Goal: Information Seeking & Learning: Learn about a topic

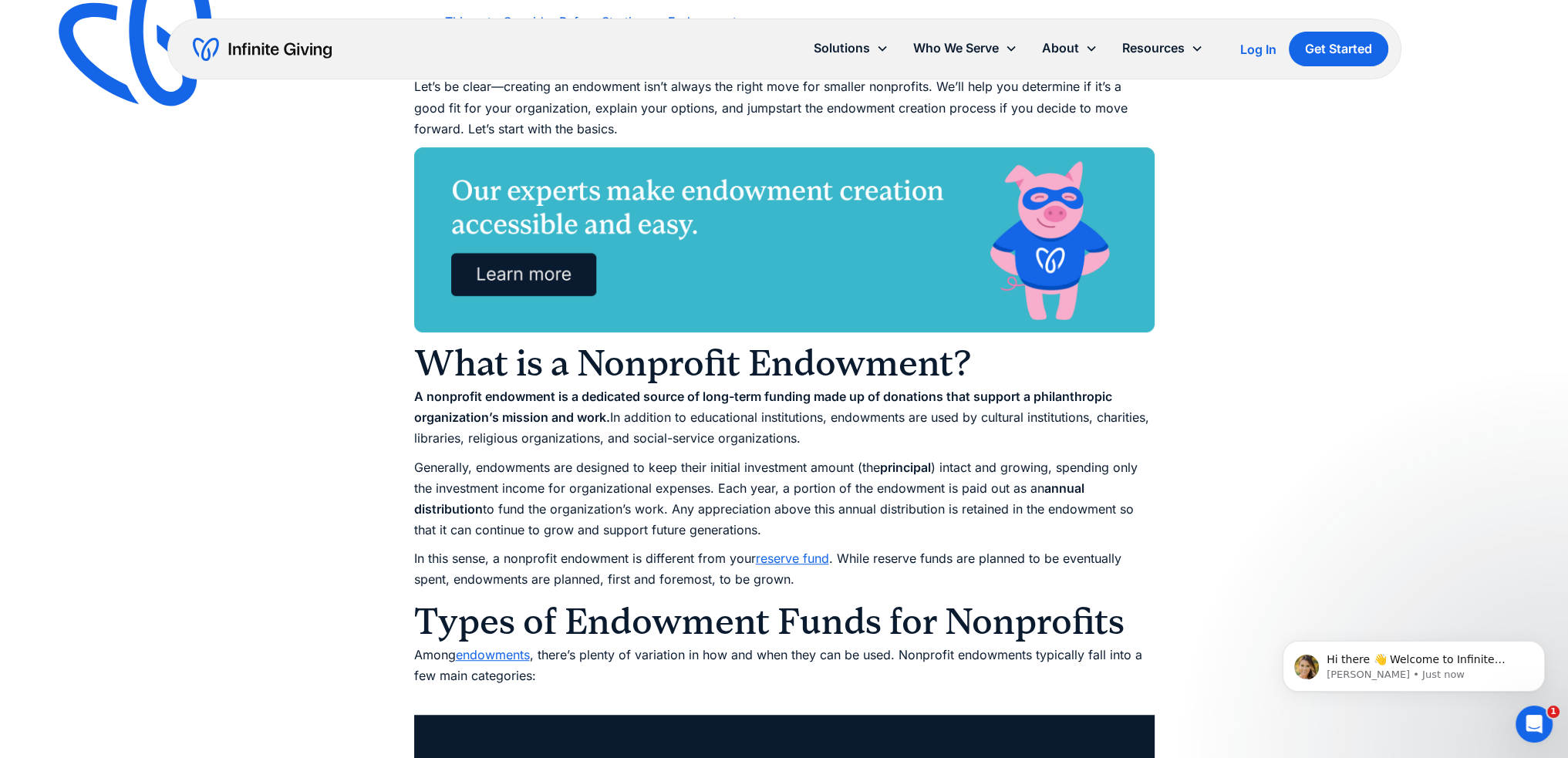
click at [817, 559] on link "reserve fund" at bounding box center [792, 558] width 73 height 15
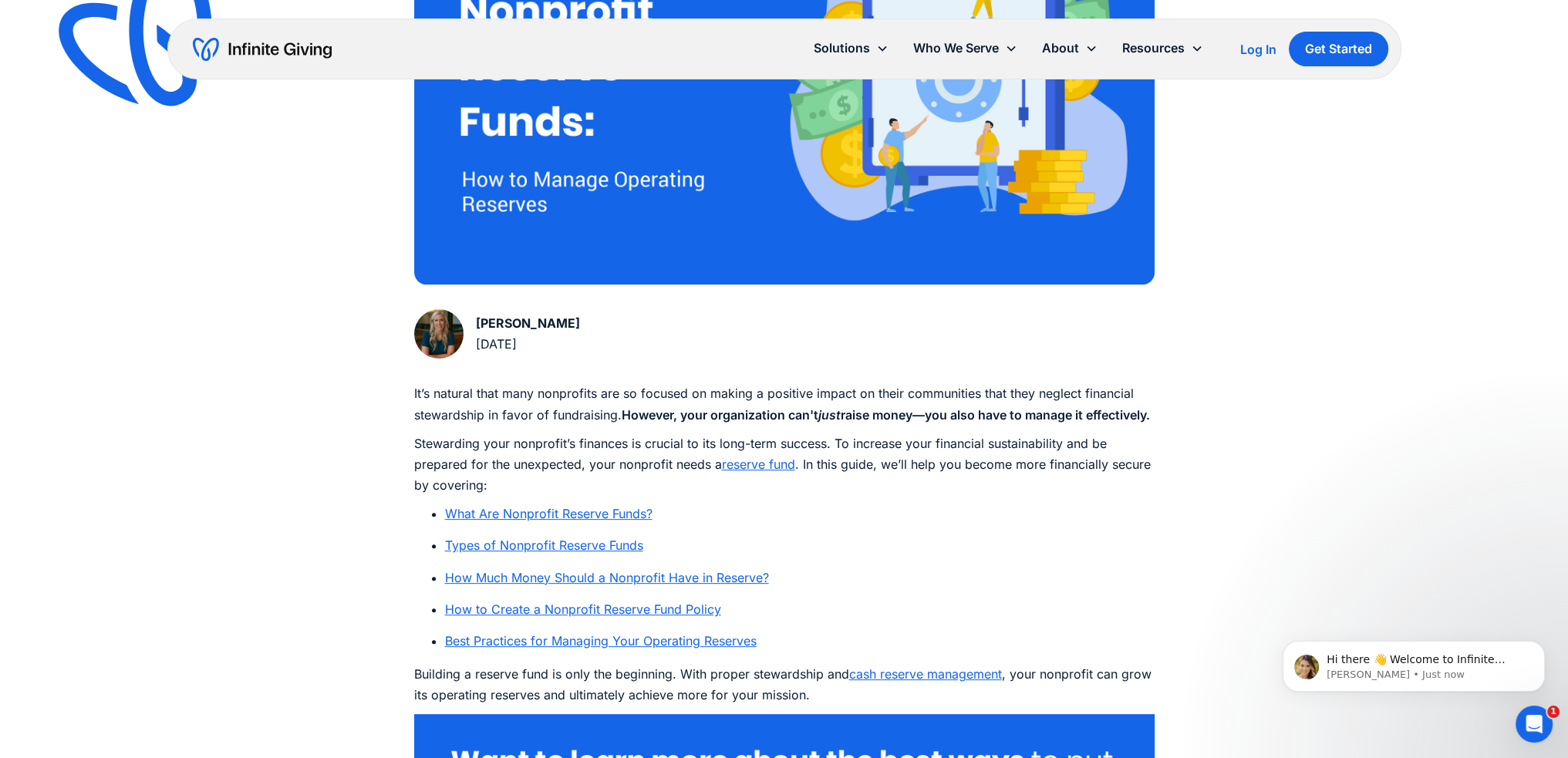
scroll to position [694, 0]
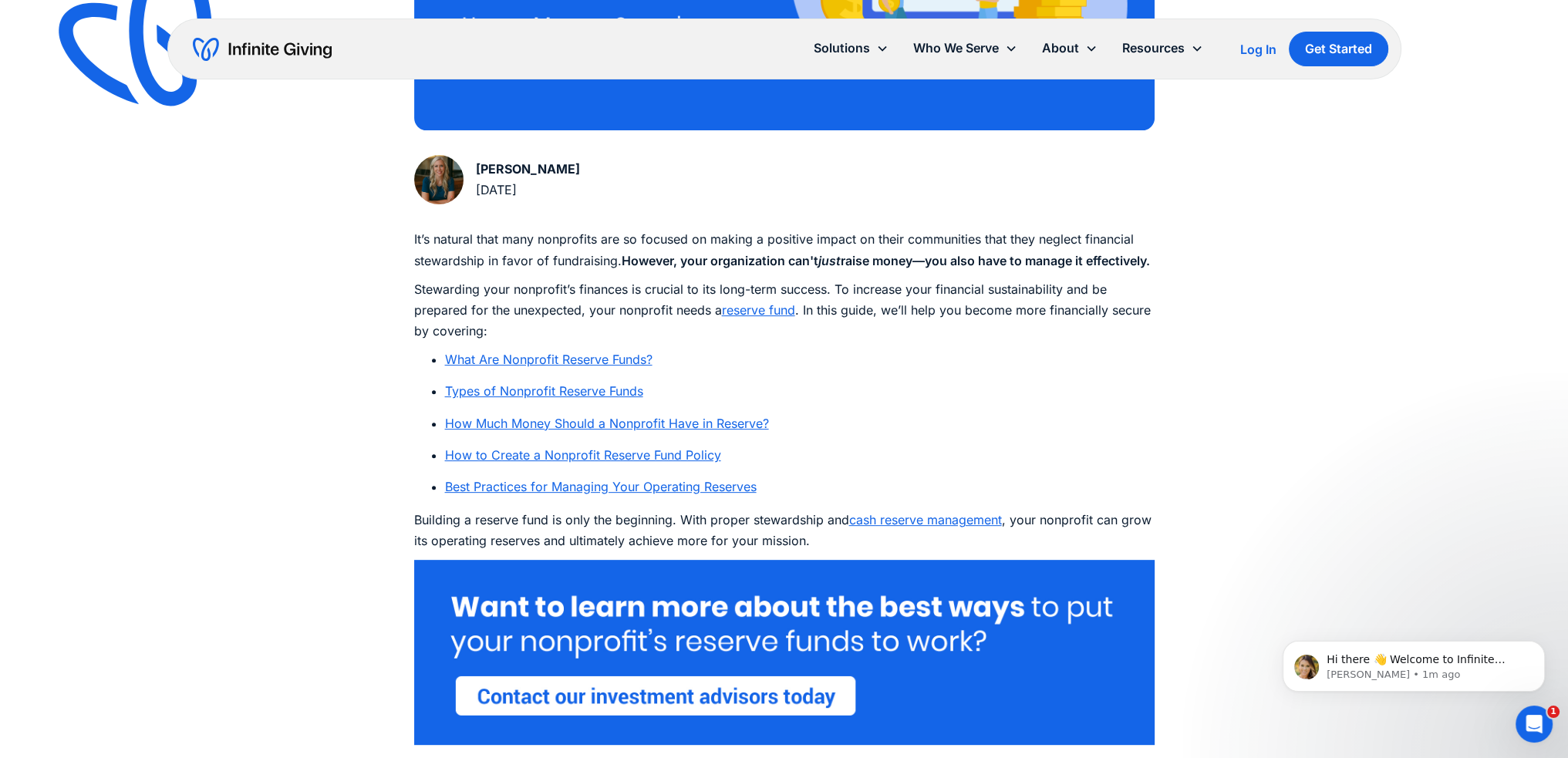
click at [644, 367] on link "What Are Nonprofit Reserve Funds?" at bounding box center [549, 359] width 208 height 15
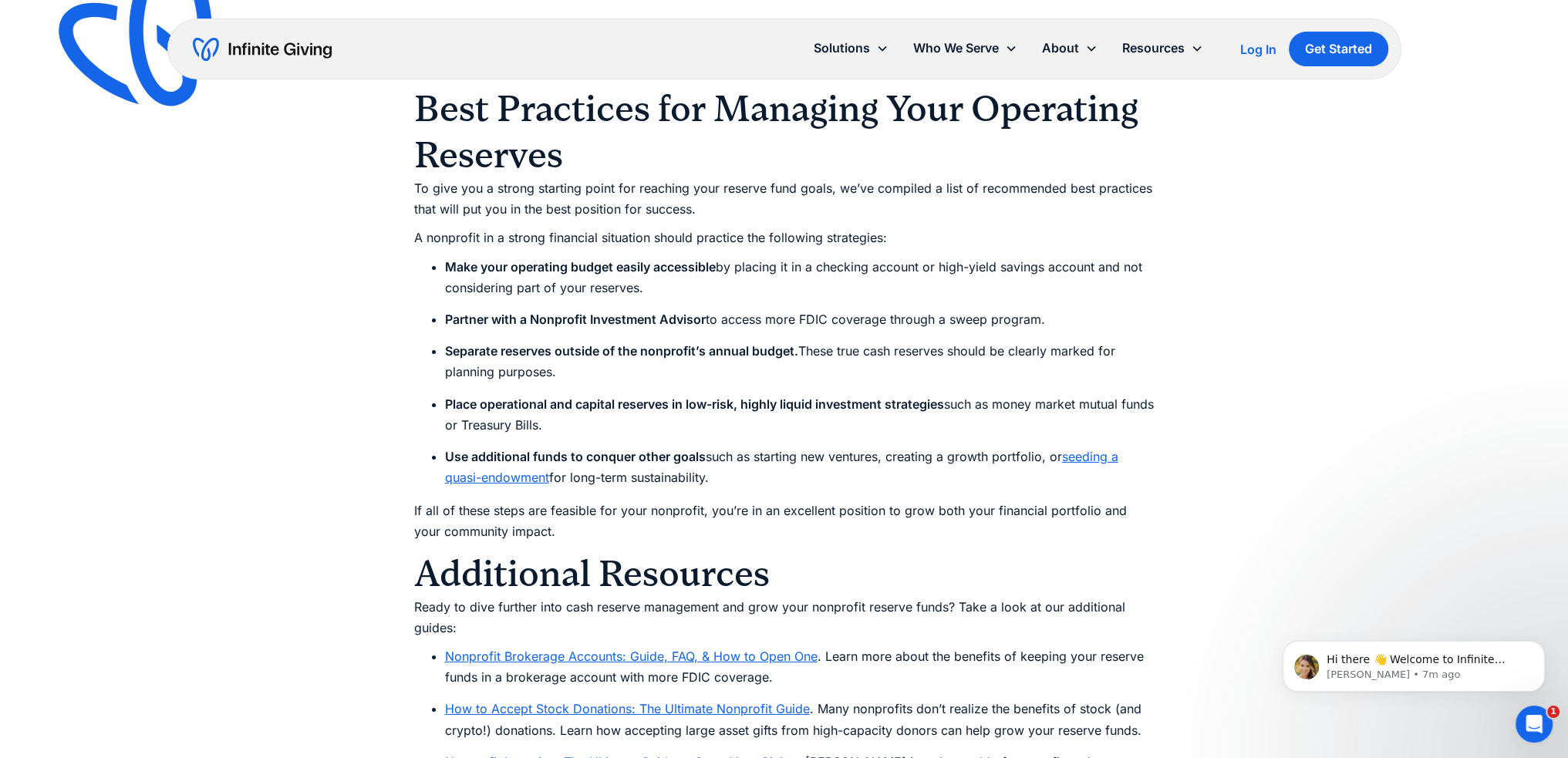
scroll to position [7329, 0]
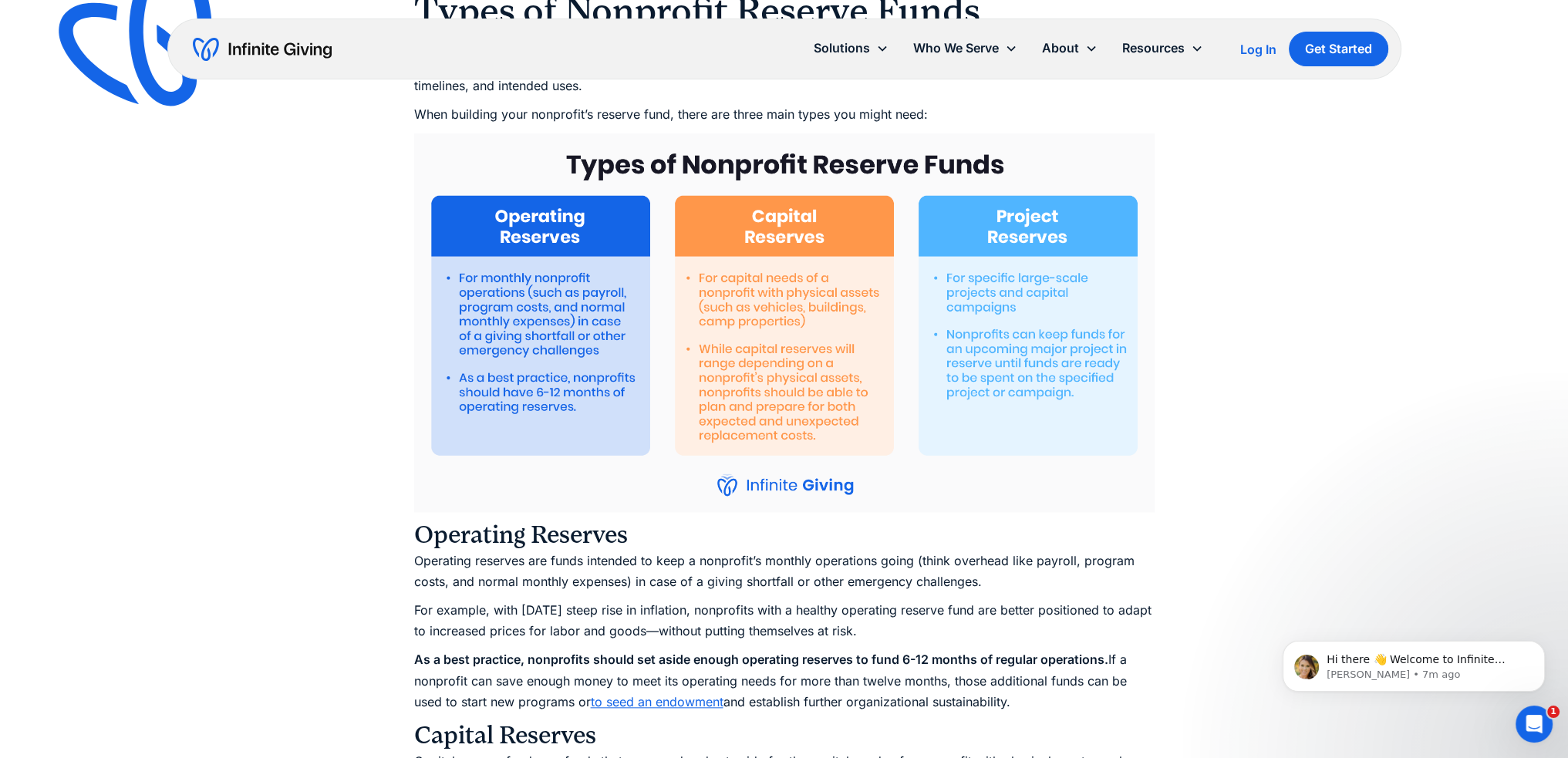
scroll to position [2159, 0]
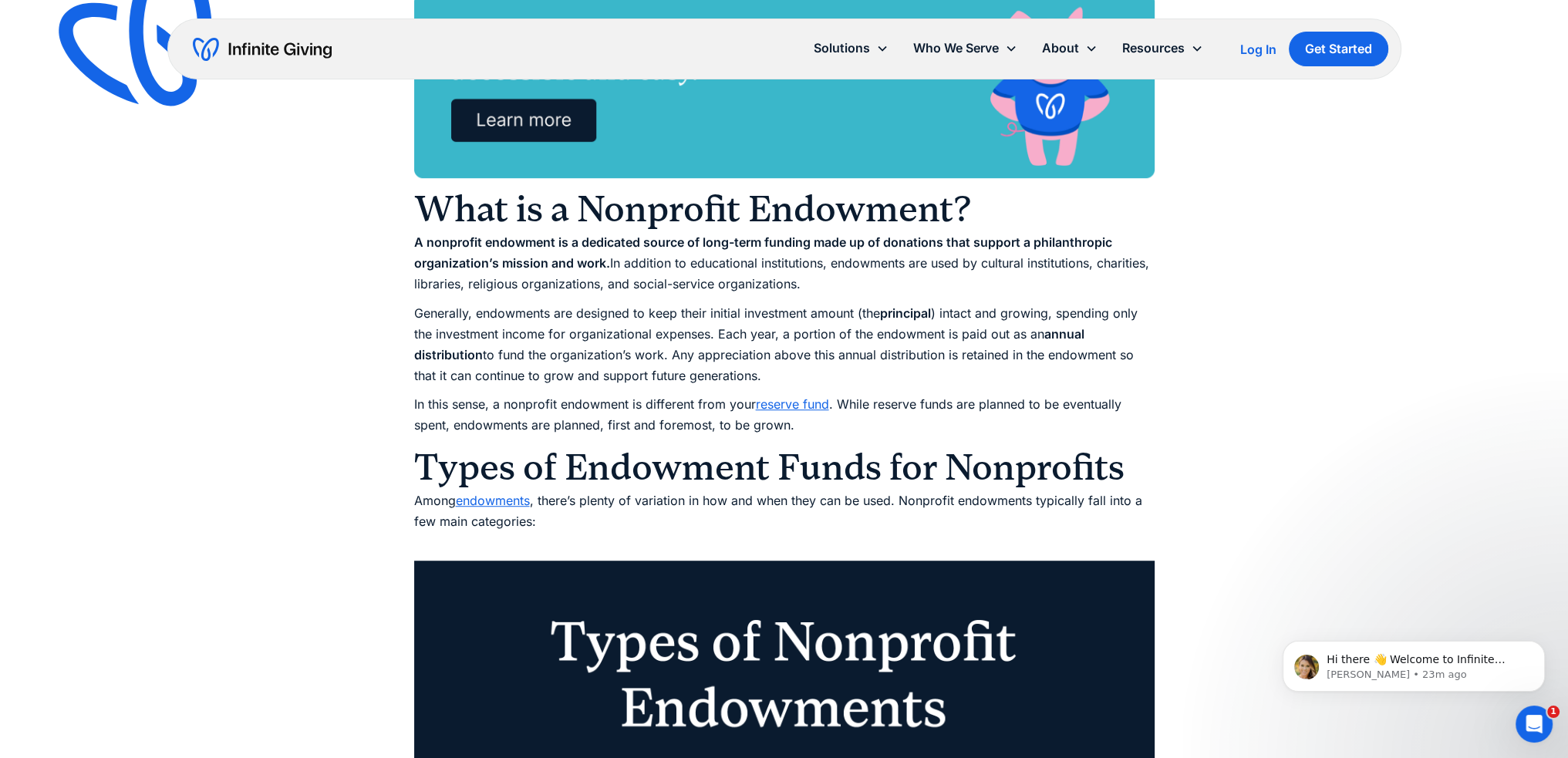
scroll to position [799, 0]
